Goal: Task Accomplishment & Management: Manage account settings

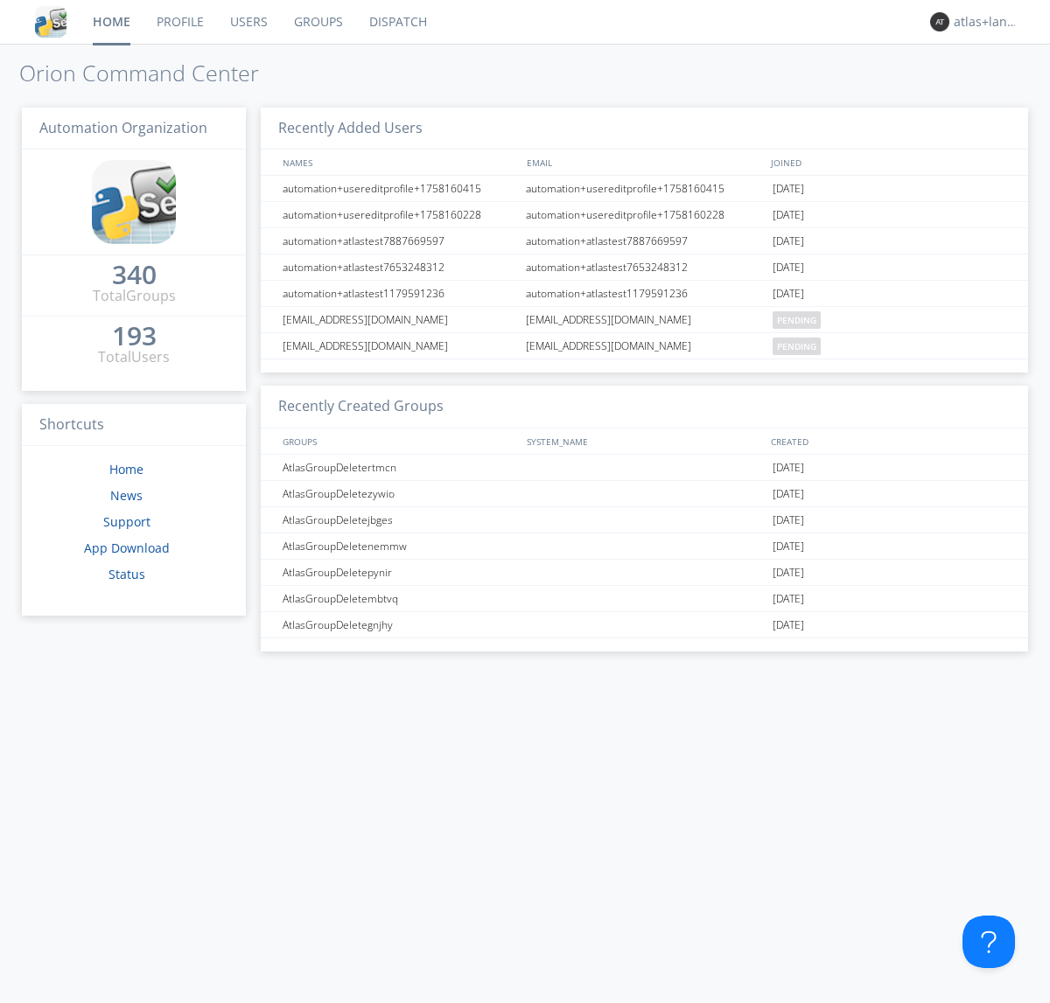
click at [179, 22] on link "Profile" at bounding box center [179, 22] width 73 height 44
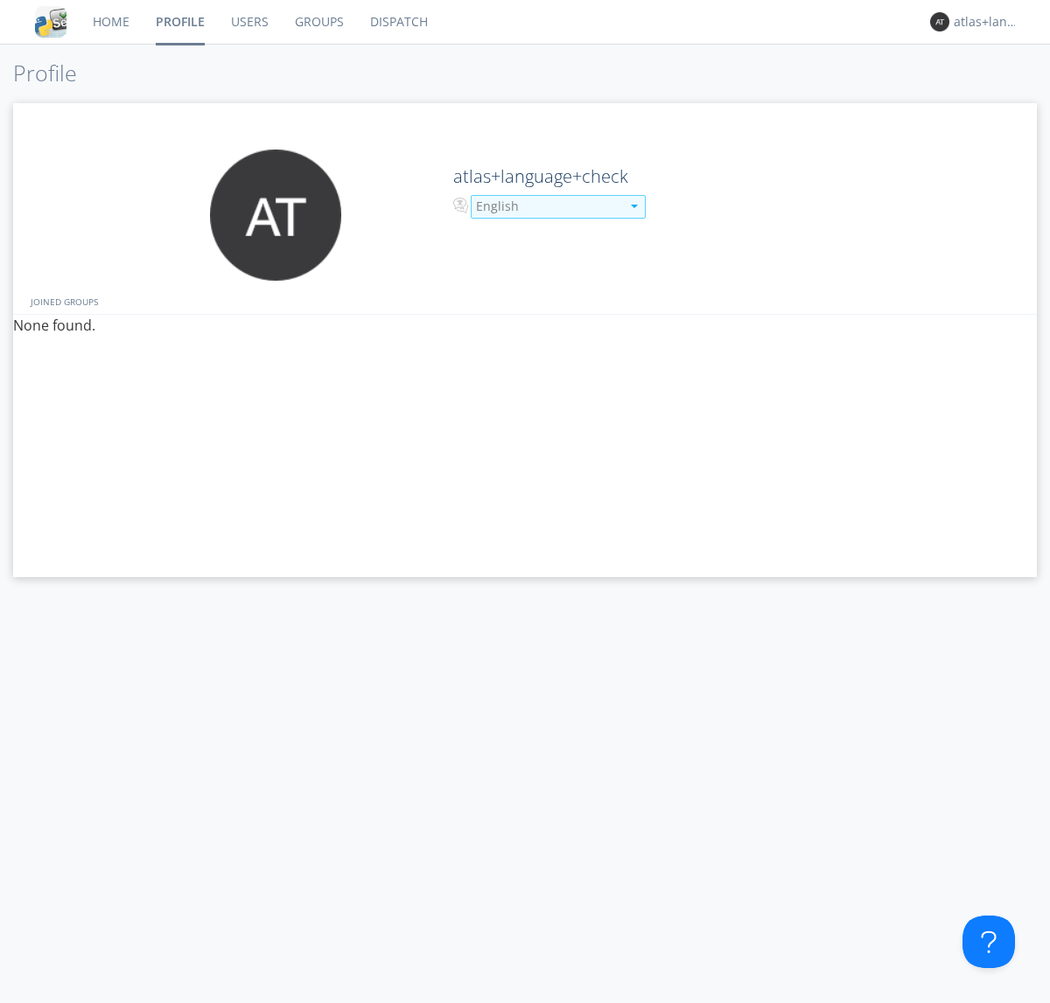
click at [546, 206] on div "English" at bounding box center [548, 206] width 144 height 17
click at [248, 22] on link "Users" at bounding box center [250, 22] width 64 height 44
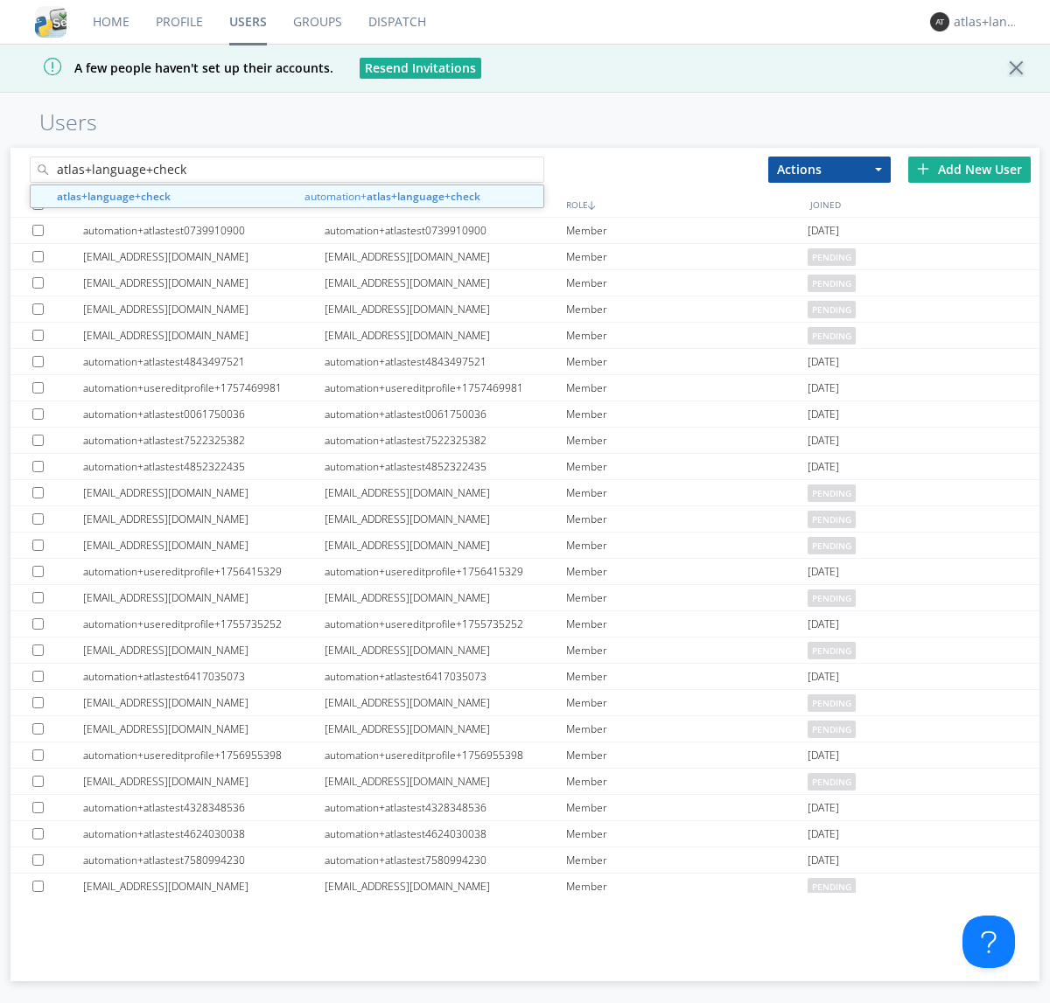
type input "atlas+language+check"
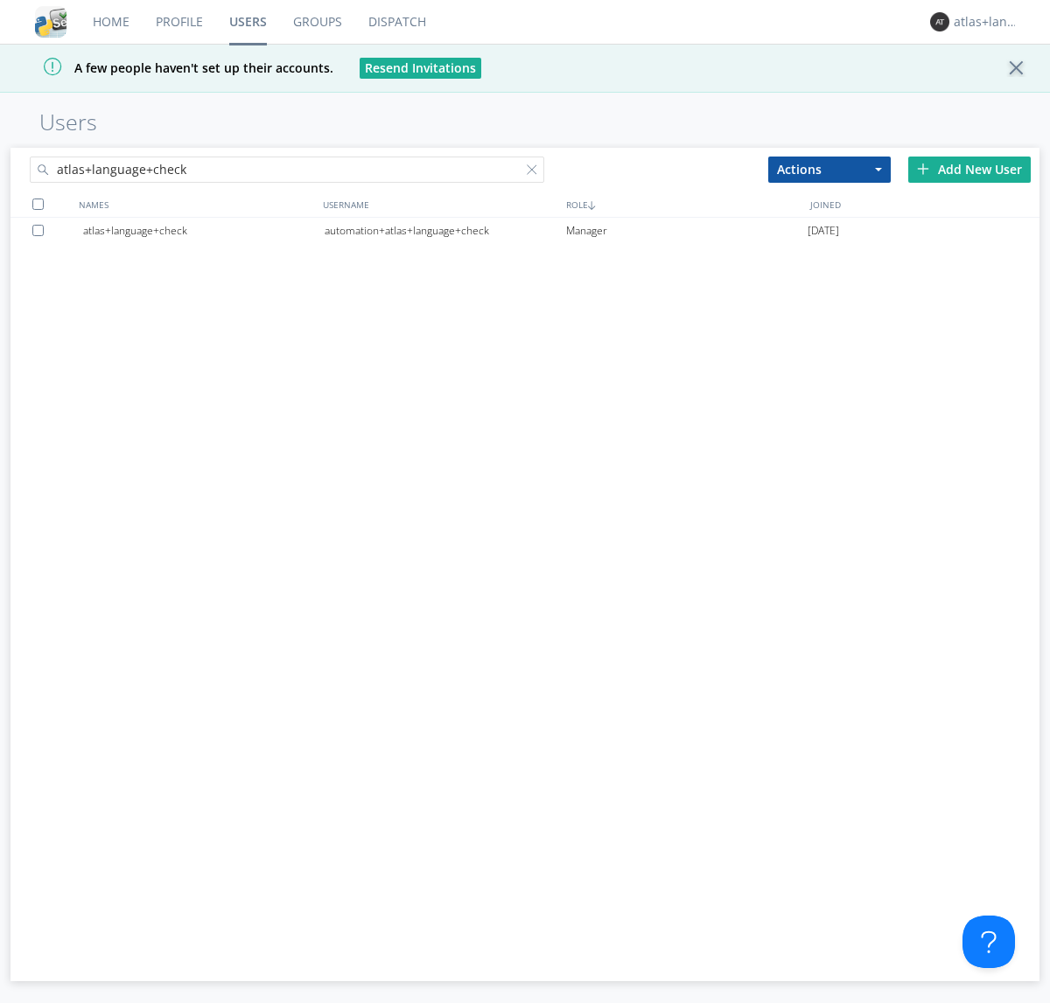
click at [444, 230] on div "automation+atlas+language+check" at bounding box center [445, 231] width 241 height 26
click at [178, 22] on link "Profile" at bounding box center [179, 22] width 73 height 44
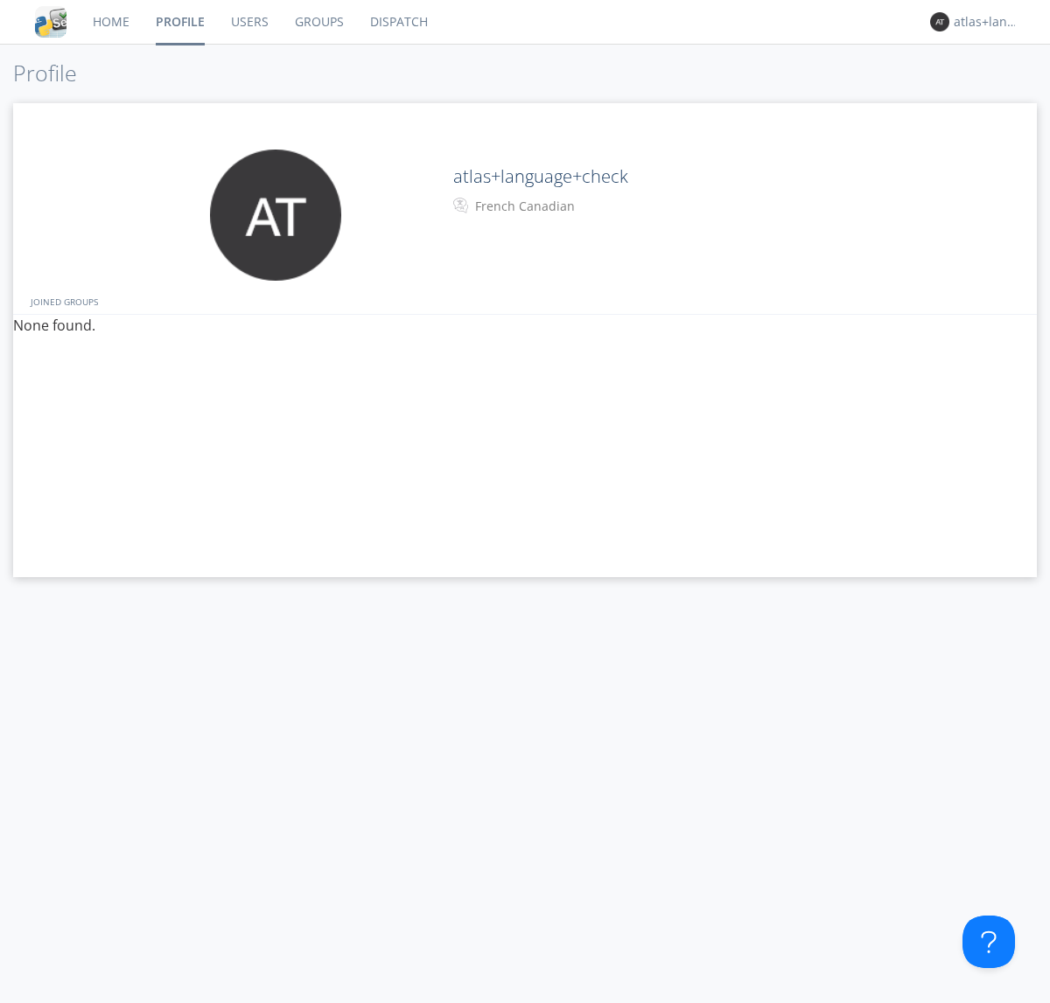
click at [546, 206] on div "French Canadian" at bounding box center [548, 206] width 146 height 17
click at [248, 22] on link "Users" at bounding box center [250, 22] width 64 height 44
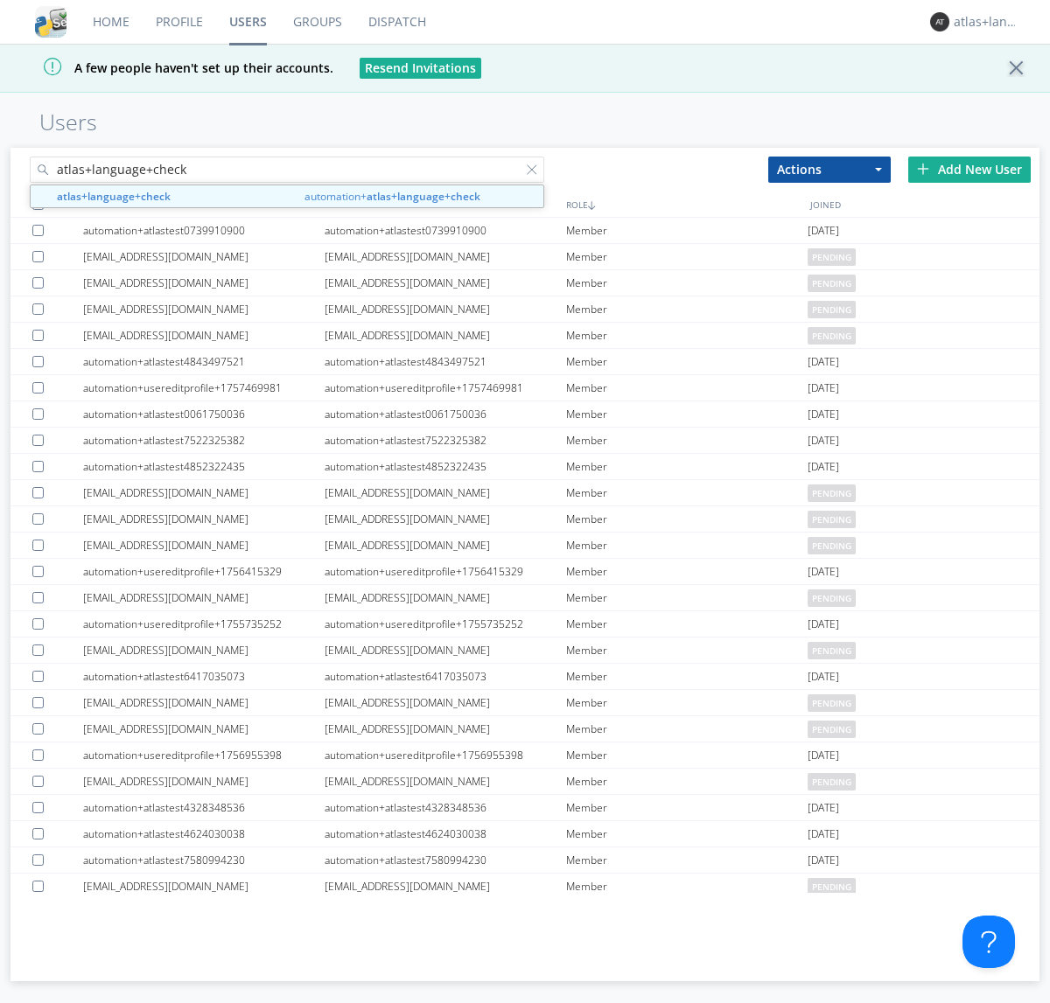
type input "atlas+language+check"
